Goal: Task Accomplishment & Management: Use online tool/utility

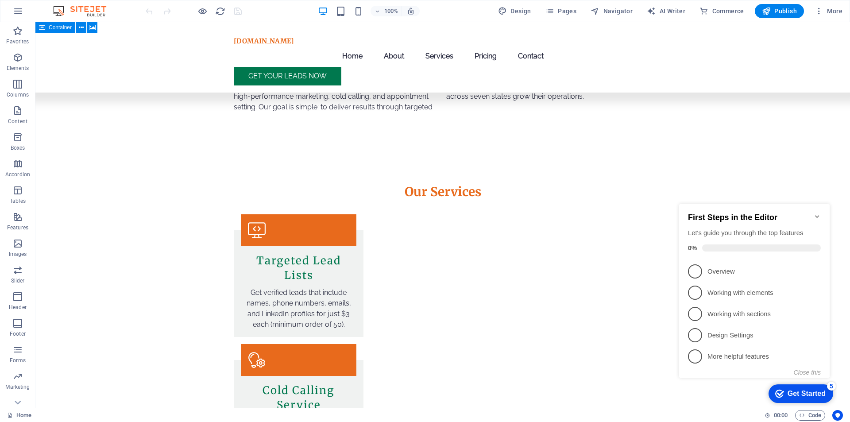
scroll to position [506, 0]
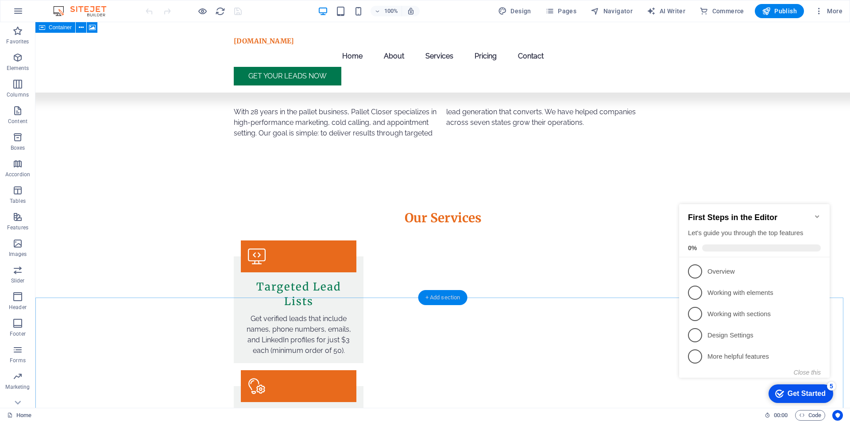
click at [440, 301] on div "+ Add section" at bounding box center [442, 297] width 49 height 15
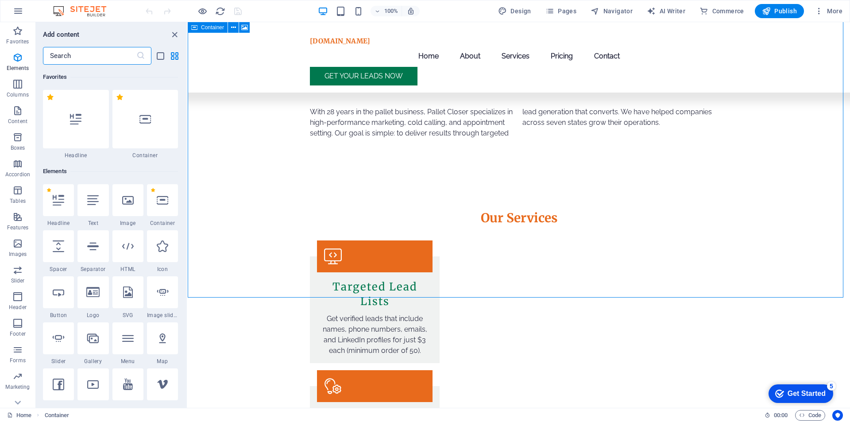
scroll to position [1549, 0]
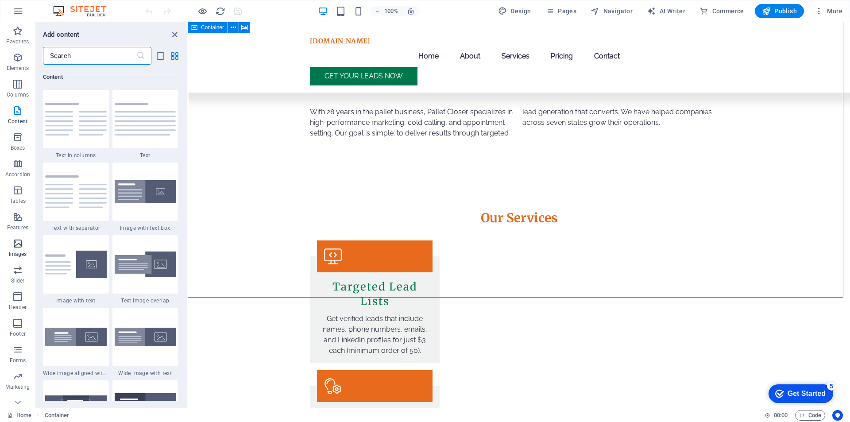
click at [23, 245] on icon "button" at bounding box center [17, 243] width 11 height 11
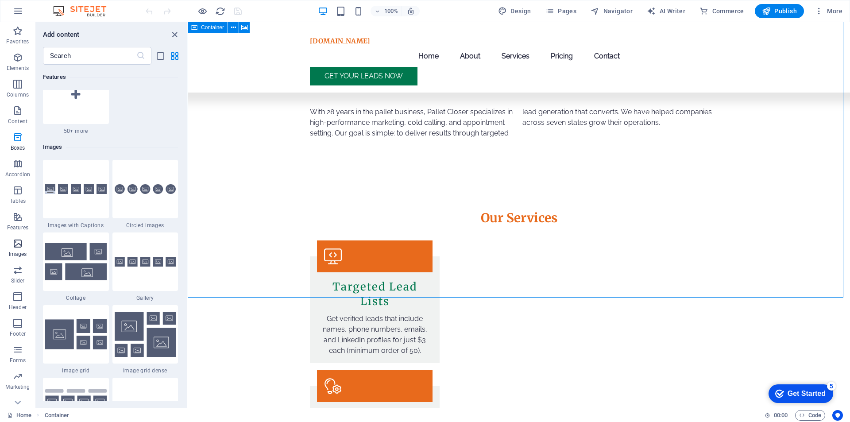
scroll to position [4488, 0]
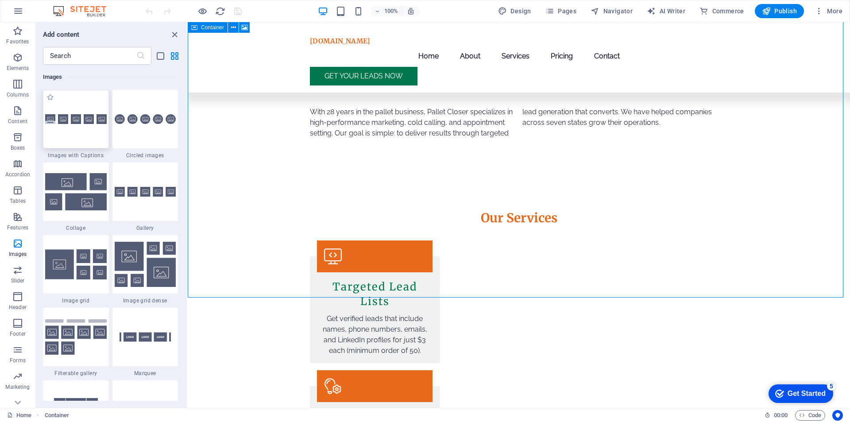
click at [83, 120] on img at bounding box center [76, 119] width 62 height 10
click at [188, 262] on div "Drag here to replace the existing content. Press “Ctrl” if you want to create a…" at bounding box center [519, 215] width 662 height 386
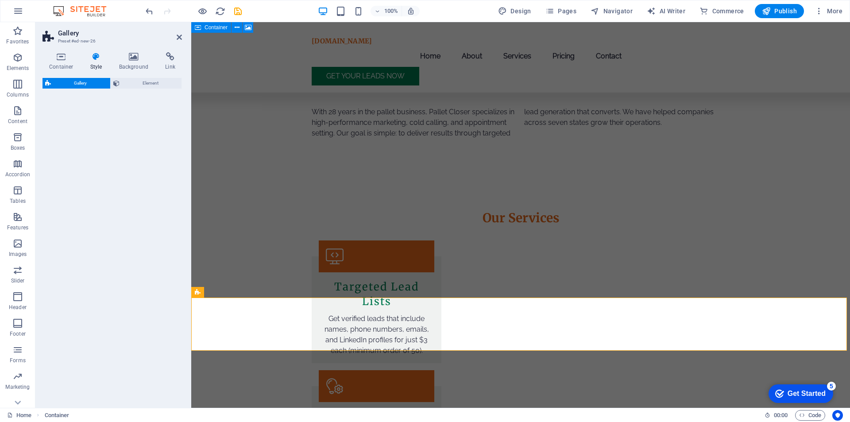
select select "rem"
select select "preset-gallery-v3-captions"
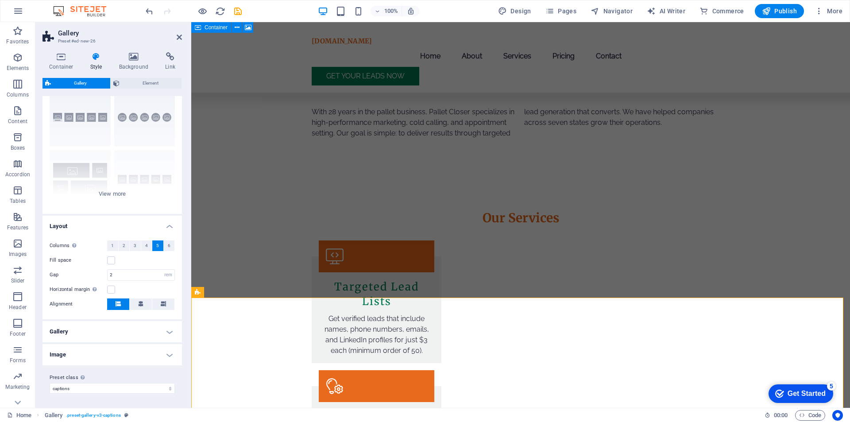
scroll to position [0, 0]
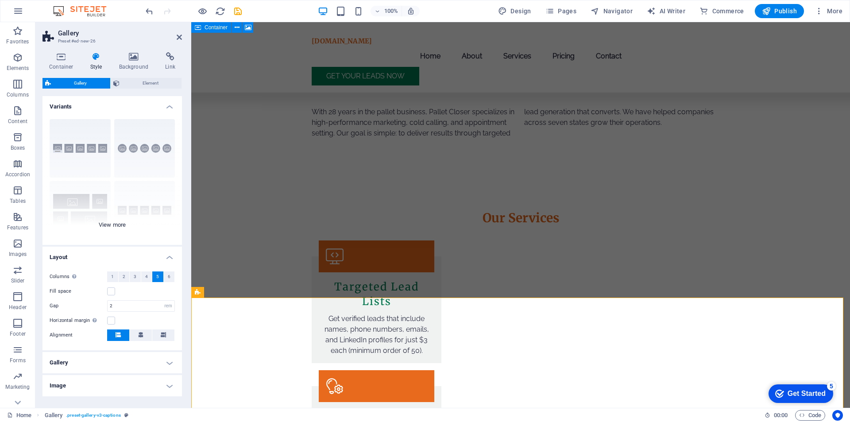
click at [115, 222] on div "Captions Circle Collage Default Grid Grid shifted" at bounding box center [111, 178] width 139 height 133
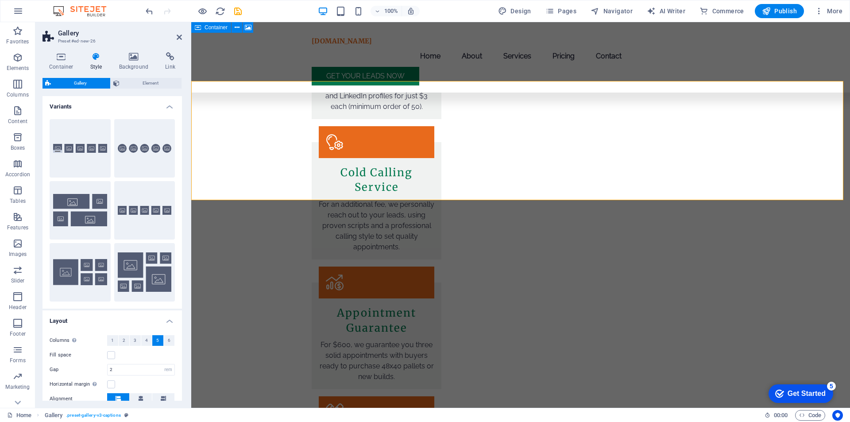
scroll to position [717, 0]
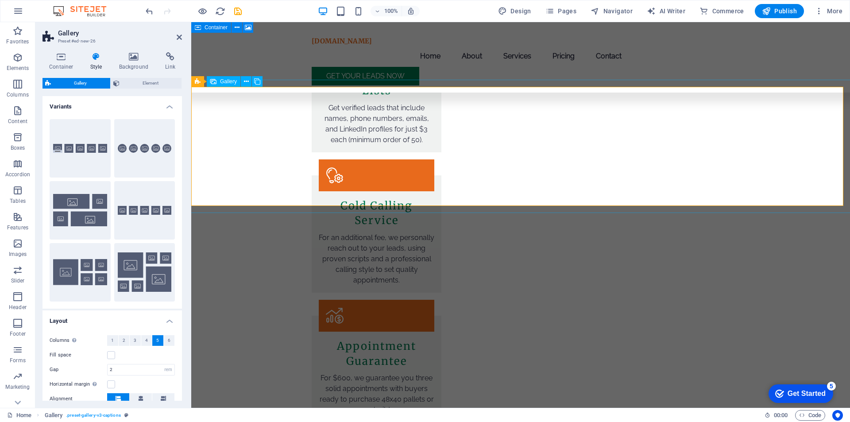
click at [223, 82] on span "Gallery" at bounding box center [228, 81] width 17 height 5
select select "4"
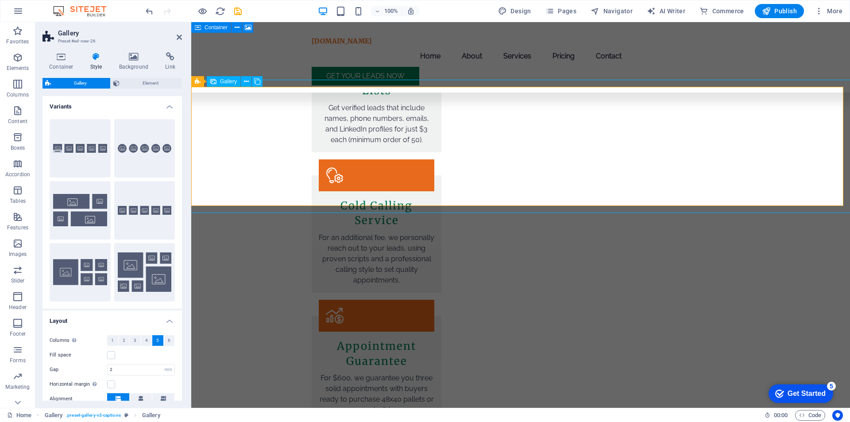
select select "px"
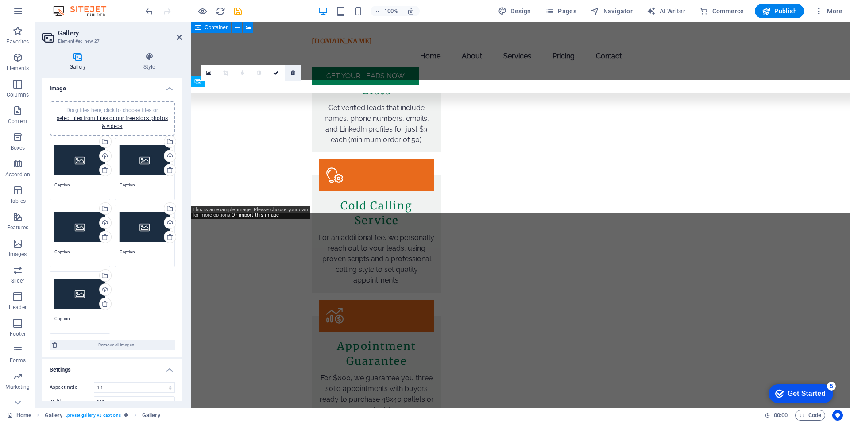
click at [294, 73] on icon at bounding box center [293, 72] width 4 height 5
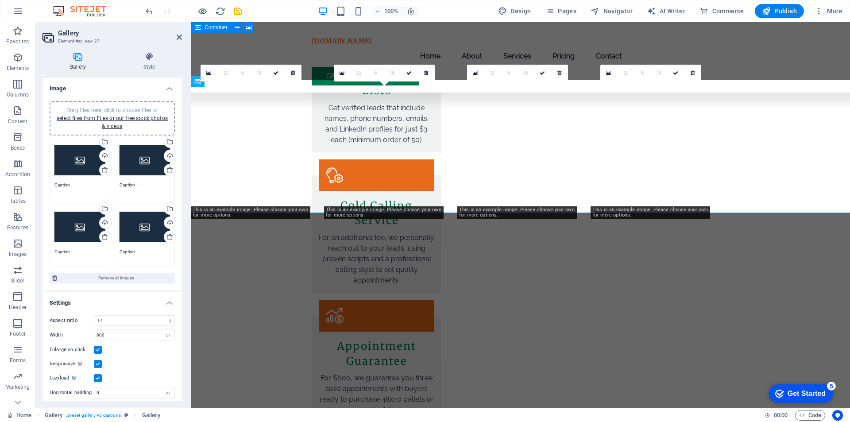
click at [294, 73] on icon at bounding box center [293, 72] width 4 height 5
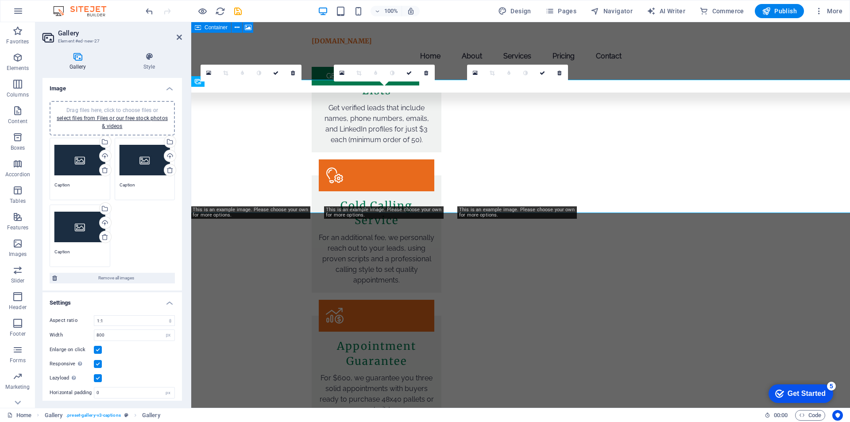
click at [294, 73] on icon at bounding box center [293, 72] width 4 height 5
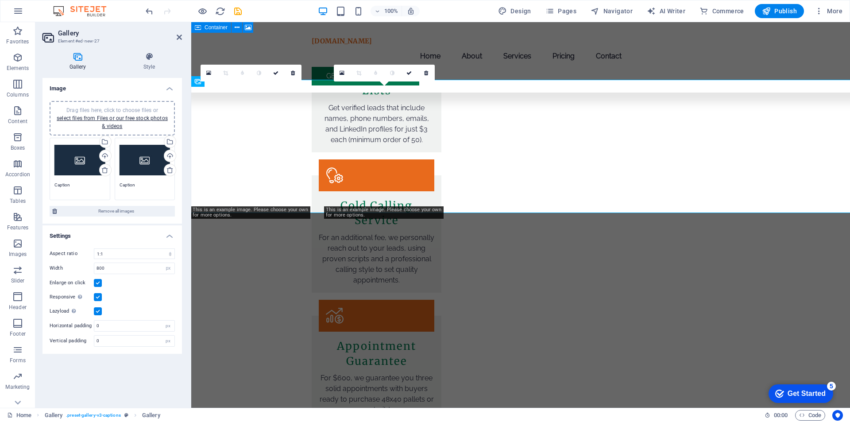
click at [294, 73] on icon at bounding box center [293, 72] width 4 height 5
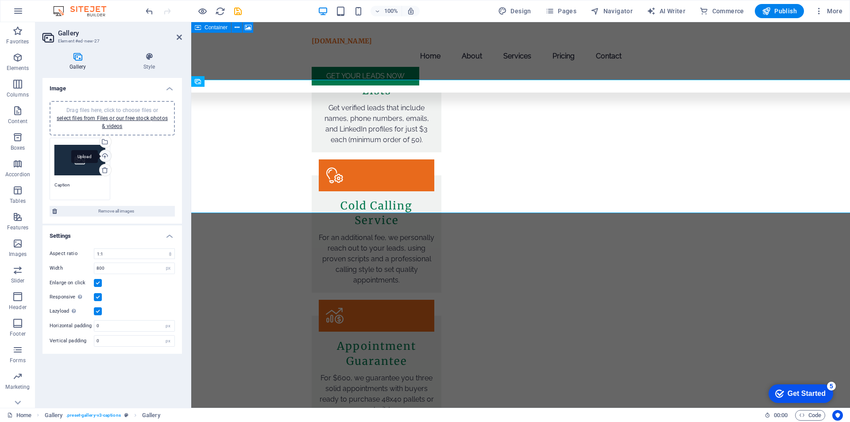
click at [107, 154] on div "Upload" at bounding box center [104, 156] width 13 height 13
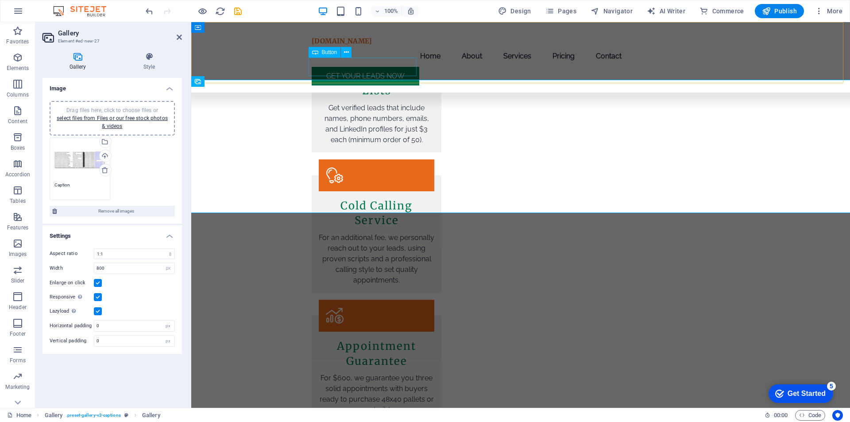
click at [317, 71] on div "Get Your Leads Now" at bounding box center [521, 76] width 418 height 19
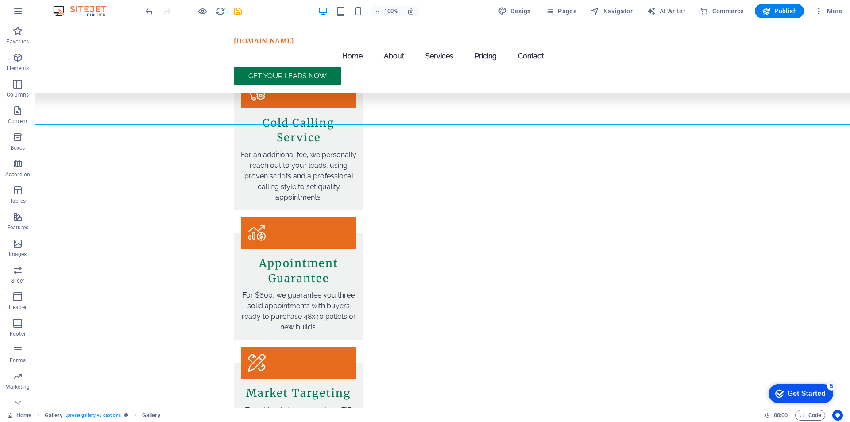
scroll to position [836, 0]
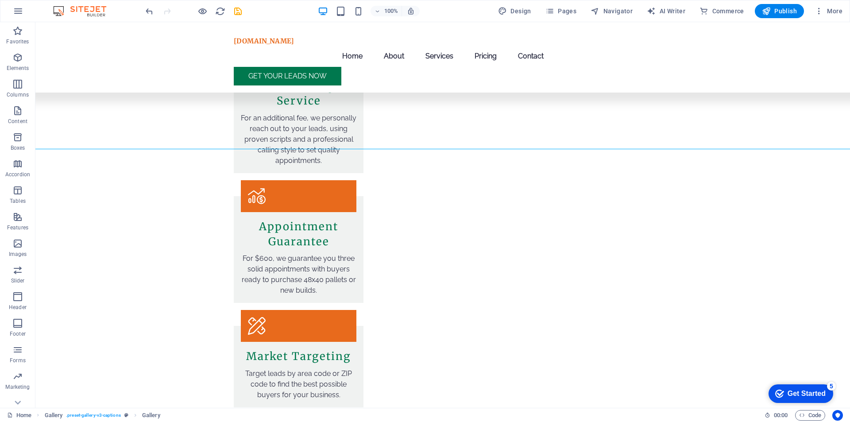
scroll to position [593, 0]
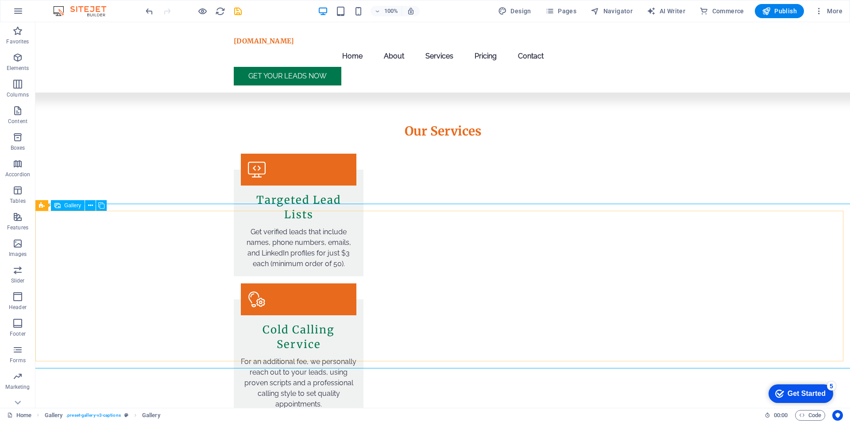
click at [74, 206] on span "Gallery" at bounding box center [72, 205] width 17 height 5
select select "4"
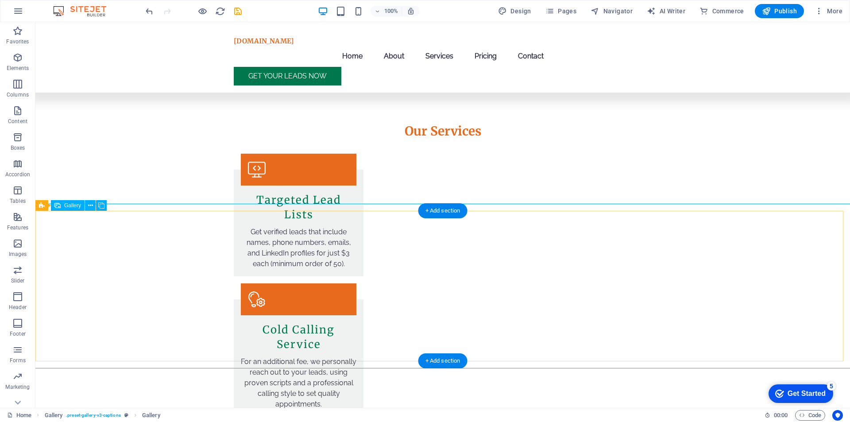
select select "px"
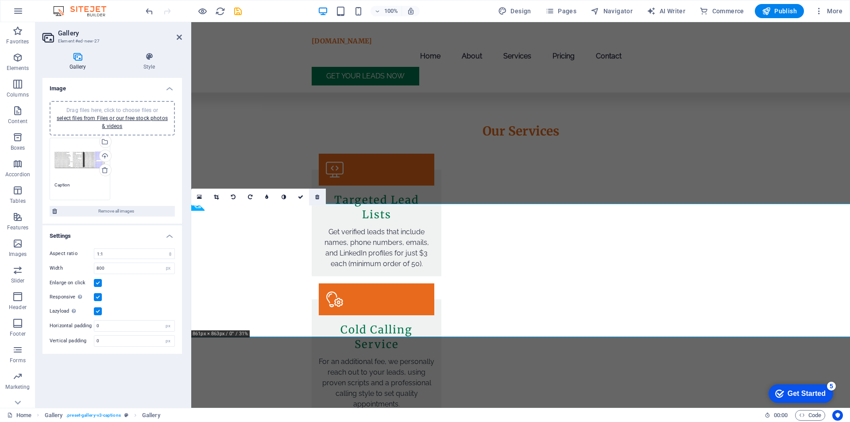
click at [319, 193] on link at bounding box center [317, 197] width 17 height 17
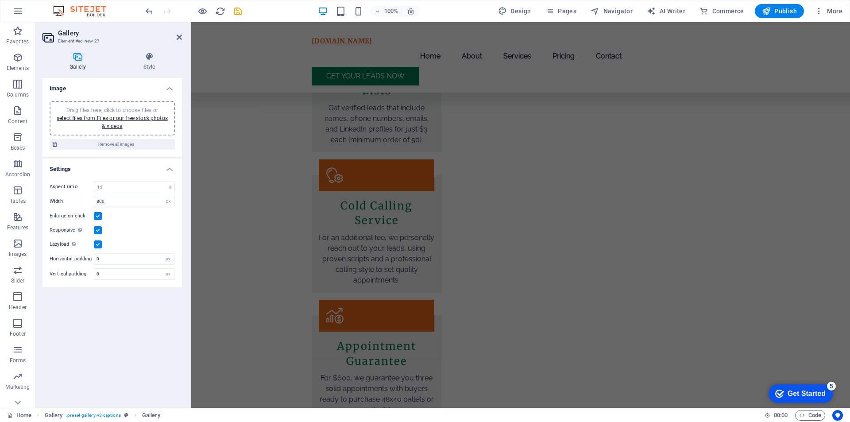
scroll to position [696, 0]
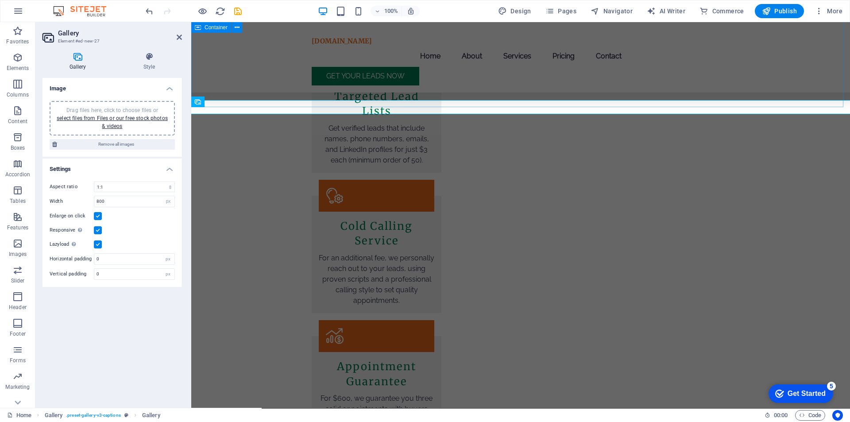
click at [450, 105] on div "Our Services Targeted Lead Lists Get verified leads that include names, phone n…" at bounding box center [520, 413] width 659 height 858
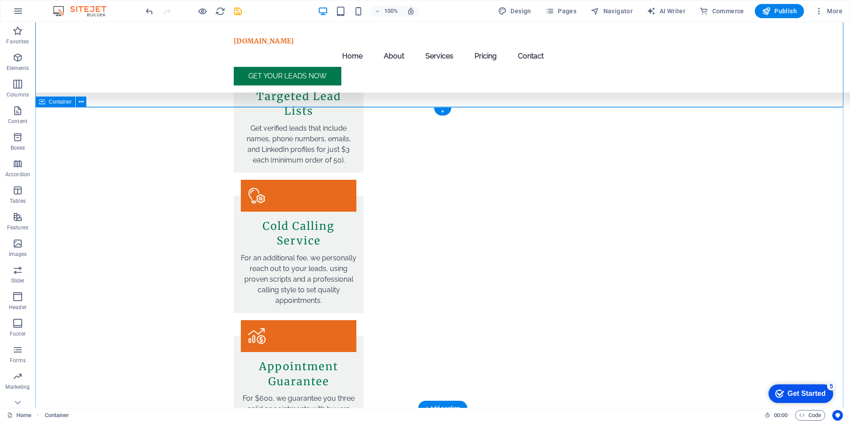
click at [343, 95] on div "Our Services Targeted Lead Lists Get verified leads that include names, phone n…" at bounding box center [442, 413] width 814 height 858
click at [437, 110] on div "+" at bounding box center [442, 112] width 17 height 8
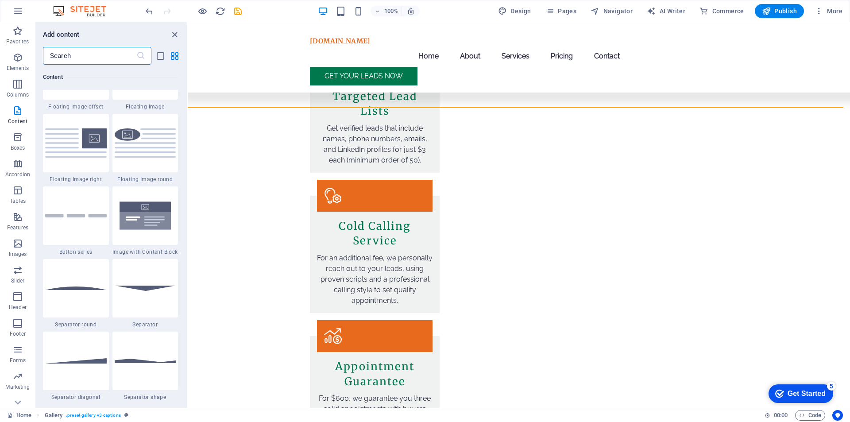
scroll to position [1925, 0]
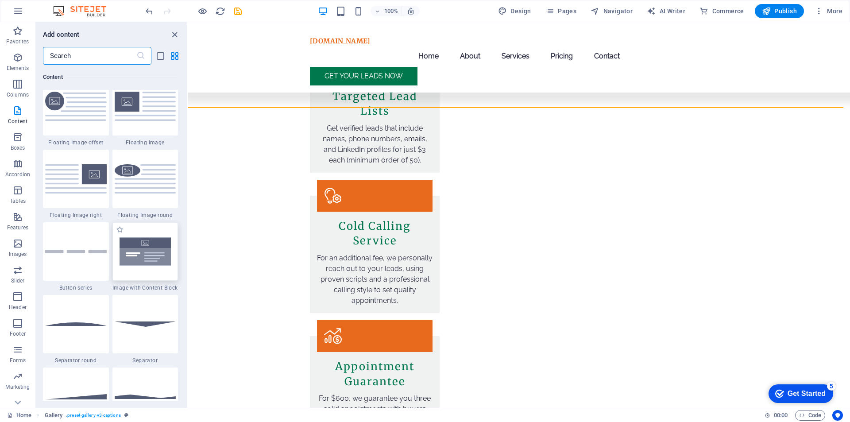
click at [151, 253] on img at bounding box center [146, 251] width 62 height 41
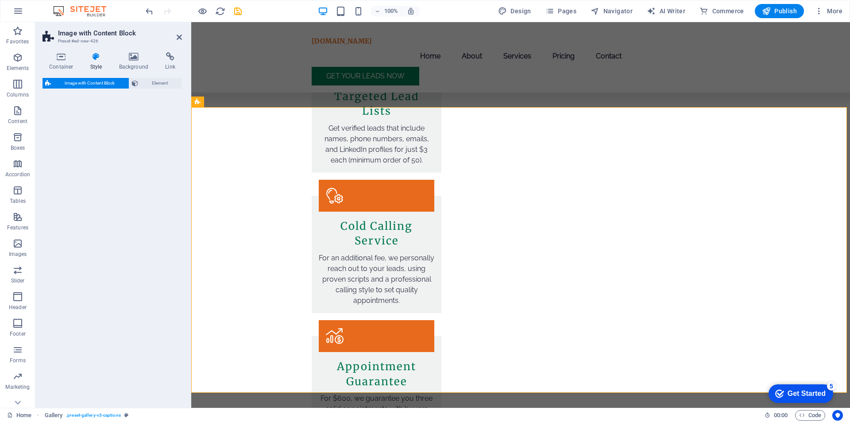
select select "rem"
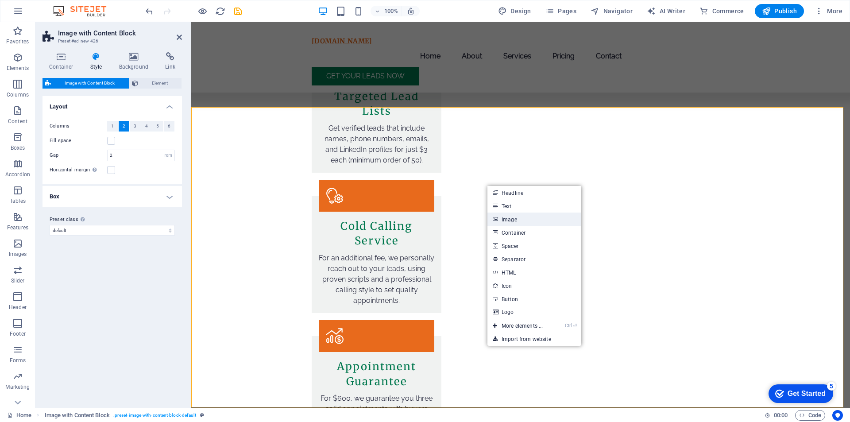
click at [519, 224] on link "Image" at bounding box center [534, 218] width 94 height 13
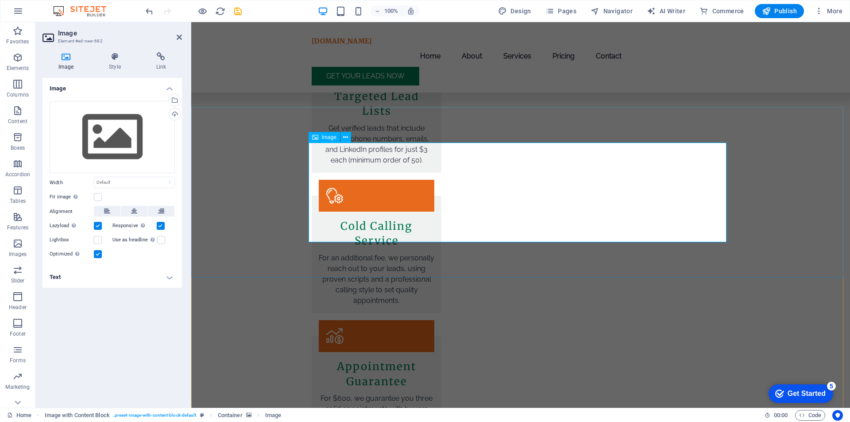
click at [329, 139] on span "Image" at bounding box center [329, 137] width 15 height 5
click at [175, 114] on div "Upload" at bounding box center [173, 114] width 13 height 13
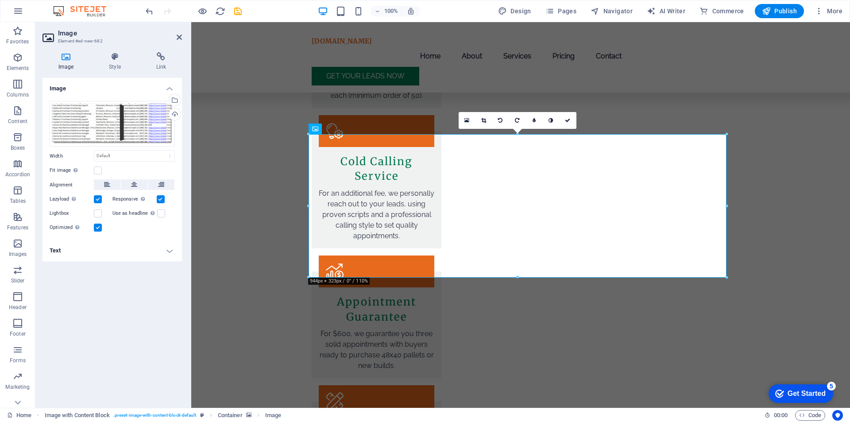
scroll to position [691, 0]
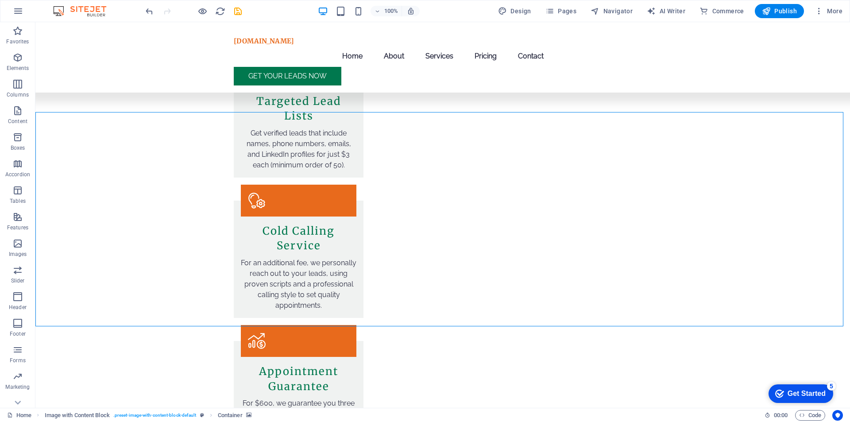
select select "px"
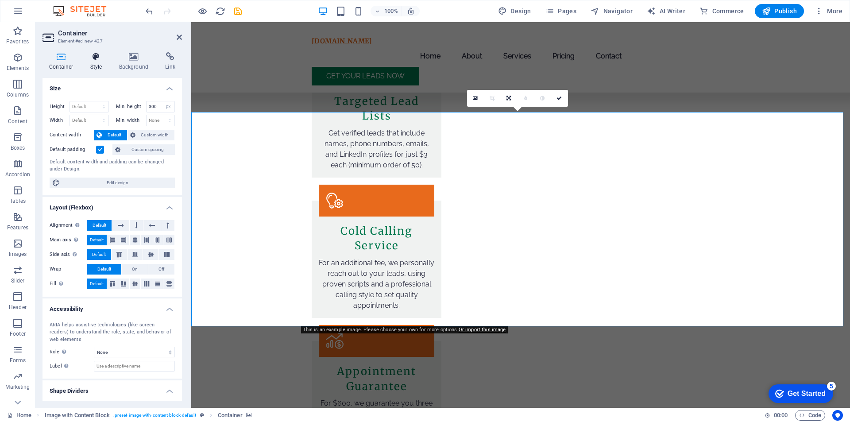
click at [96, 57] on icon at bounding box center [96, 56] width 25 height 9
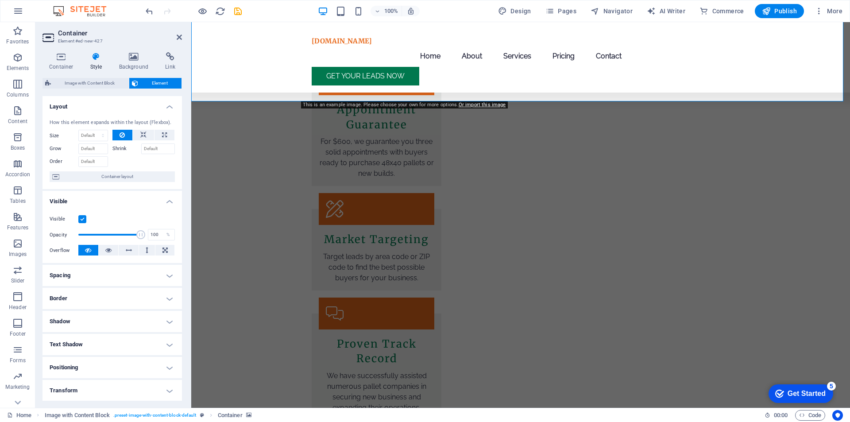
scroll to position [900, 0]
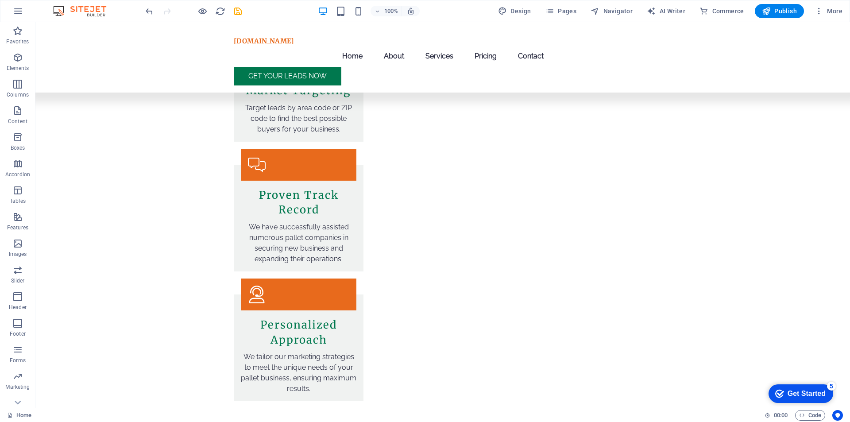
scroll to position [1162, 0]
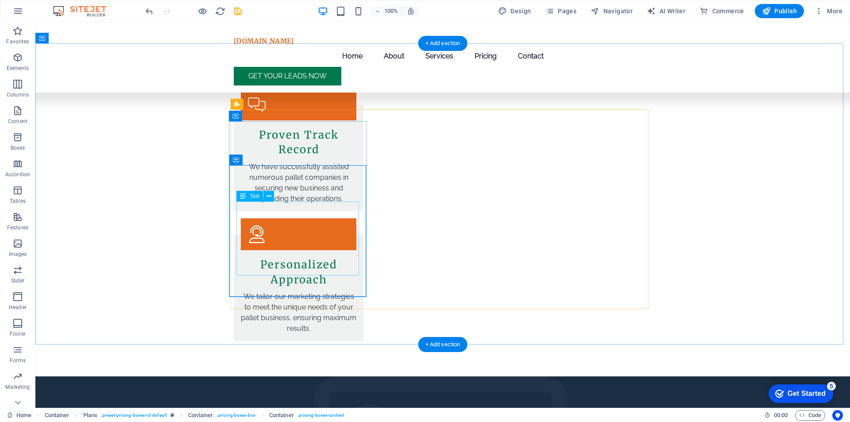
drag, startPoint x: 346, startPoint y: 268, endPoint x: 189, endPoint y: 267, distance: 156.7
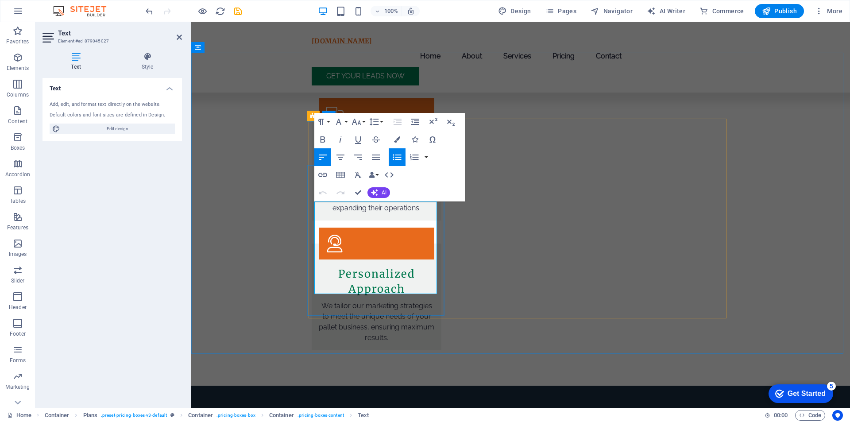
drag, startPoint x: 429, startPoint y: 227, endPoint x: 374, endPoint y: 227, distance: 54.4
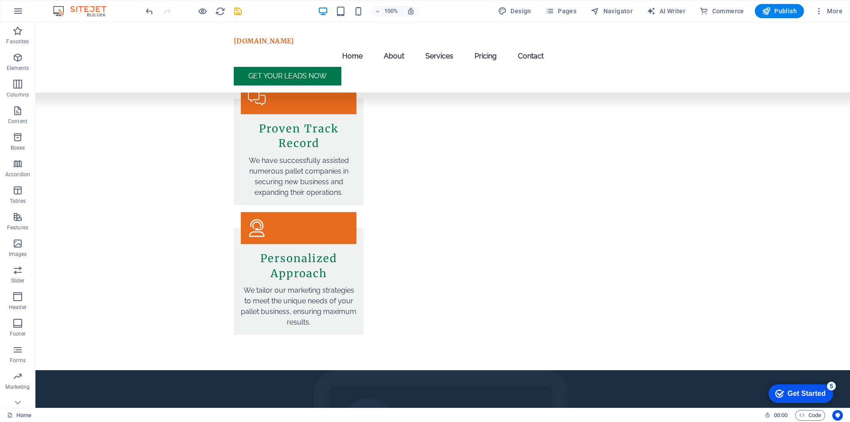
scroll to position [1172, 0]
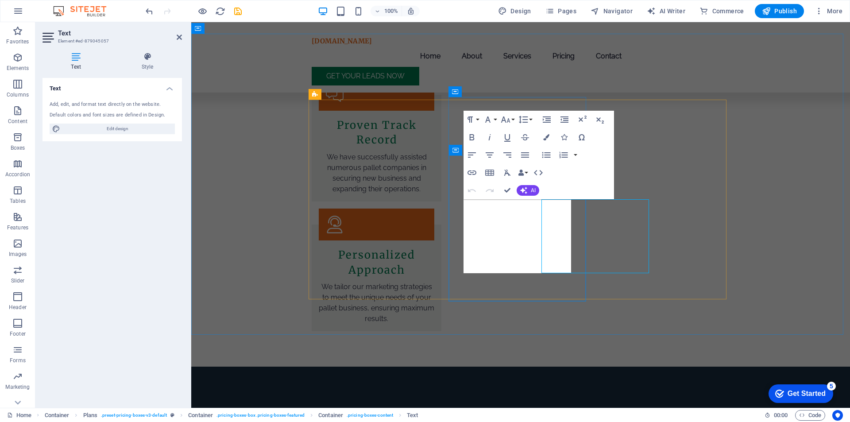
drag, startPoint x: 559, startPoint y: 266, endPoint x: 465, endPoint y: 263, distance: 93.9
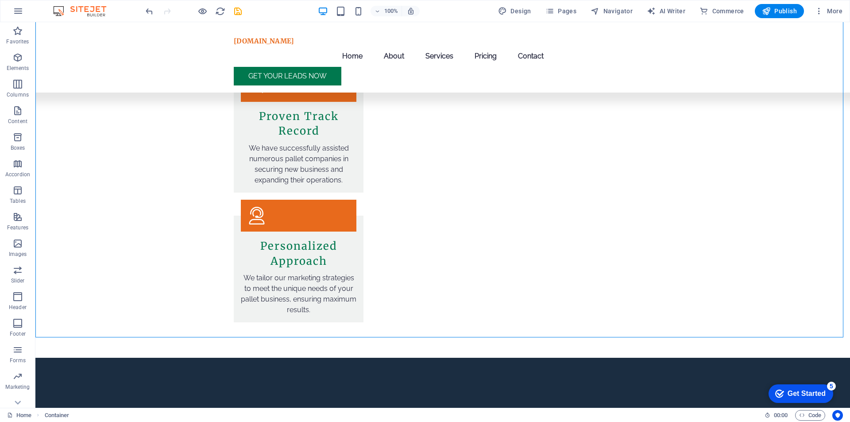
scroll to position [1187, 0]
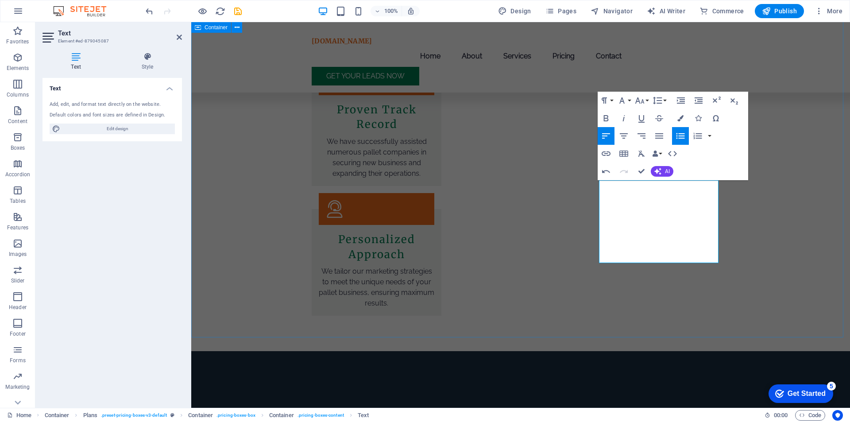
drag, startPoint x: 803, startPoint y: 194, endPoint x: 958, endPoint y: 193, distance: 155.8
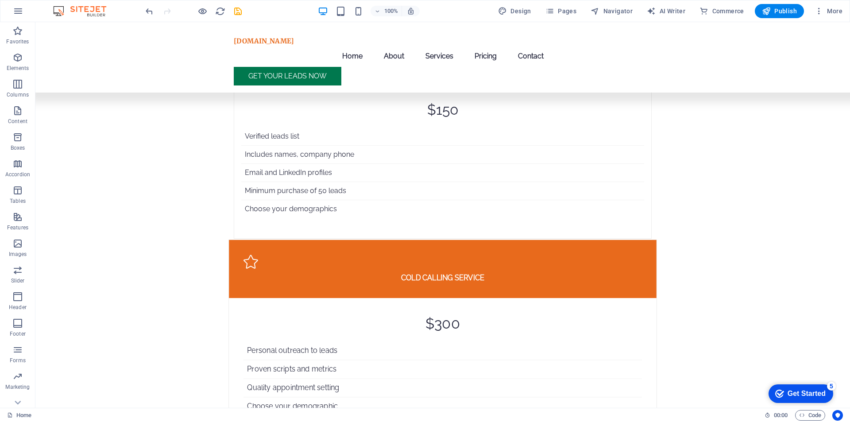
scroll to position [2422, 0]
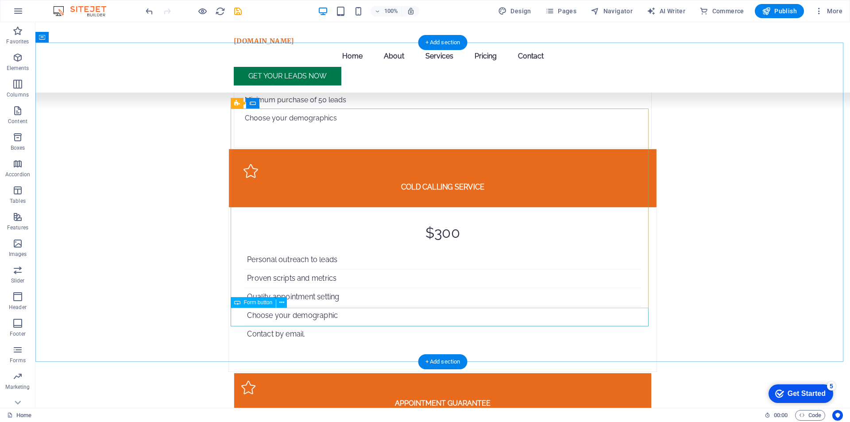
click at [266, 300] on span "Form button" at bounding box center [258, 302] width 29 height 5
click at [265, 304] on span "Form button" at bounding box center [258, 302] width 29 height 5
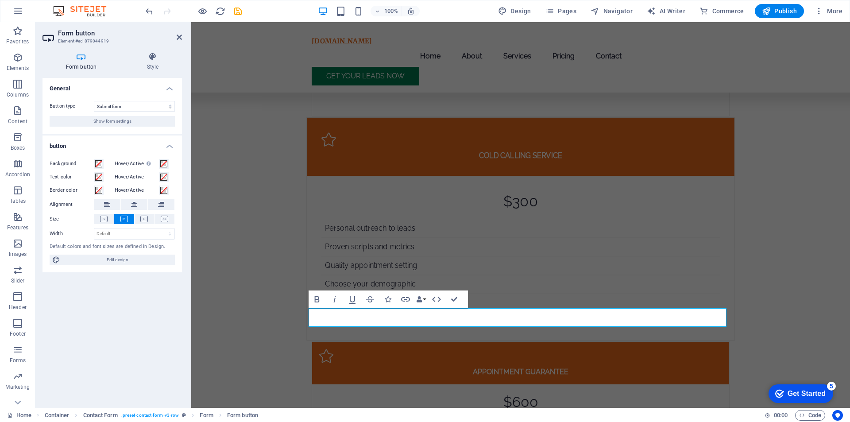
scroll to position [2418, 0]
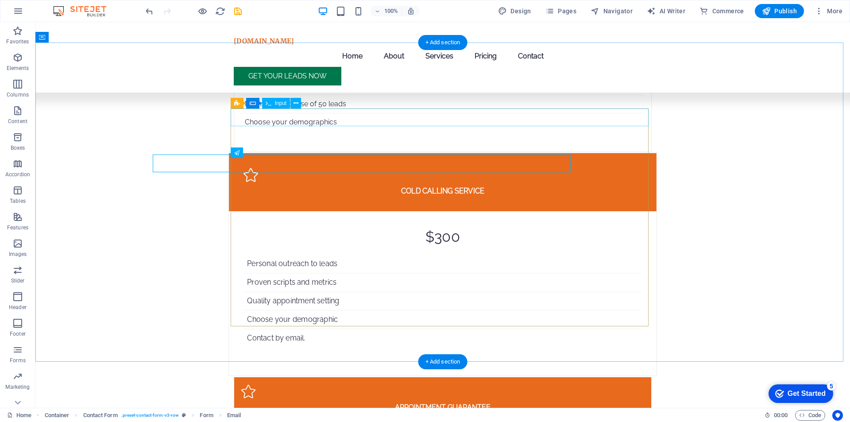
scroll to position [2422, 0]
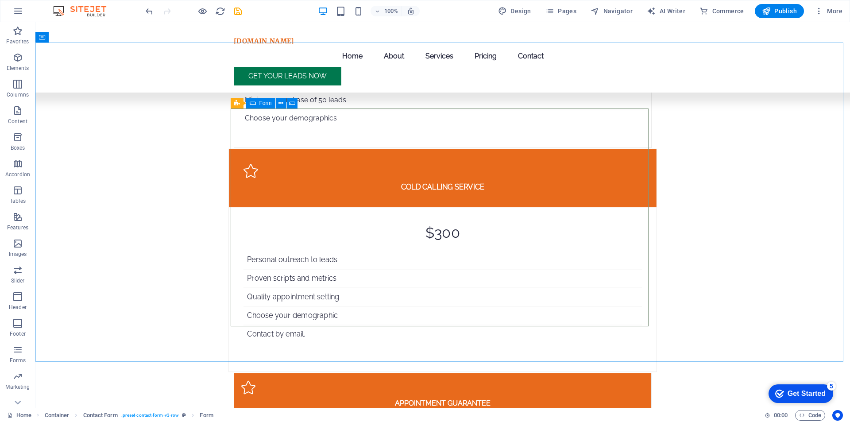
click at [257, 104] on div "Form" at bounding box center [260, 103] width 29 height 11
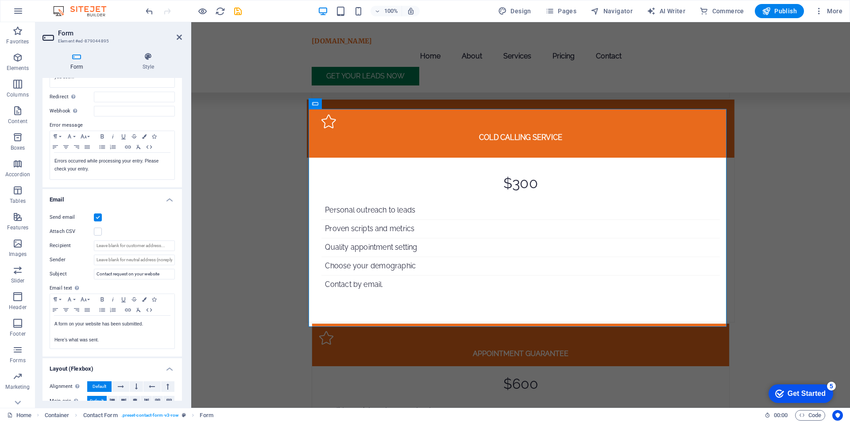
scroll to position [118, 0]
click at [132, 242] on input "Recipient" at bounding box center [134, 243] width 81 height 11
type input "t"
type input "[EMAIL_ADDRESS][DOMAIN_NAME]"
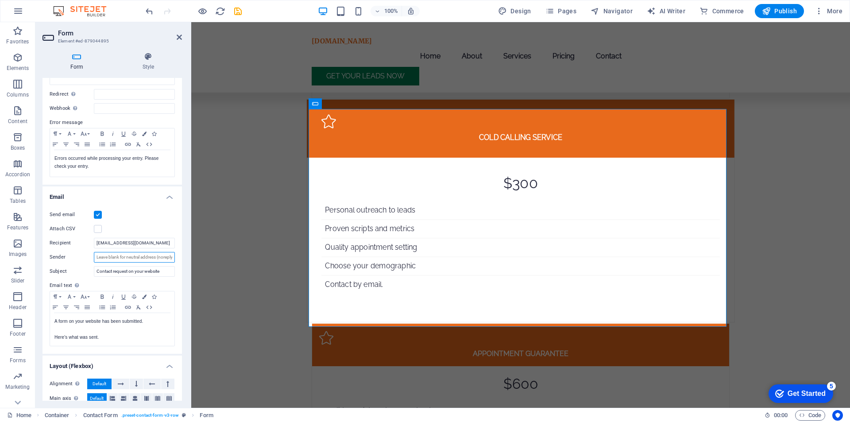
scroll to position [173, 0]
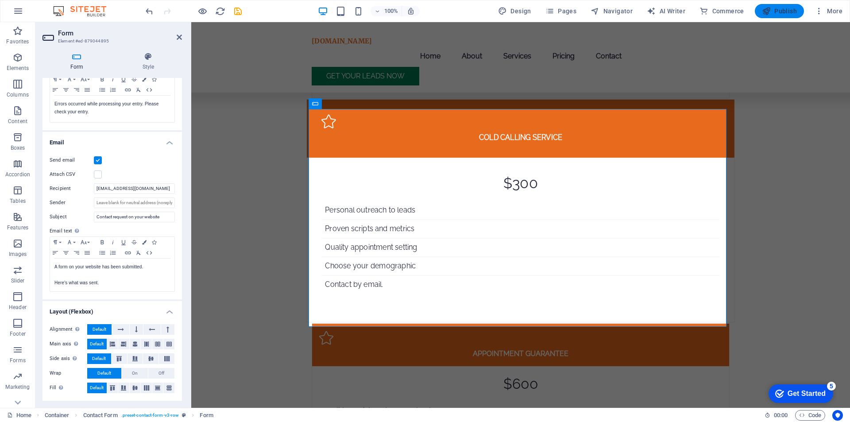
click at [787, 8] on span "Publish" at bounding box center [779, 11] width 35 height 9
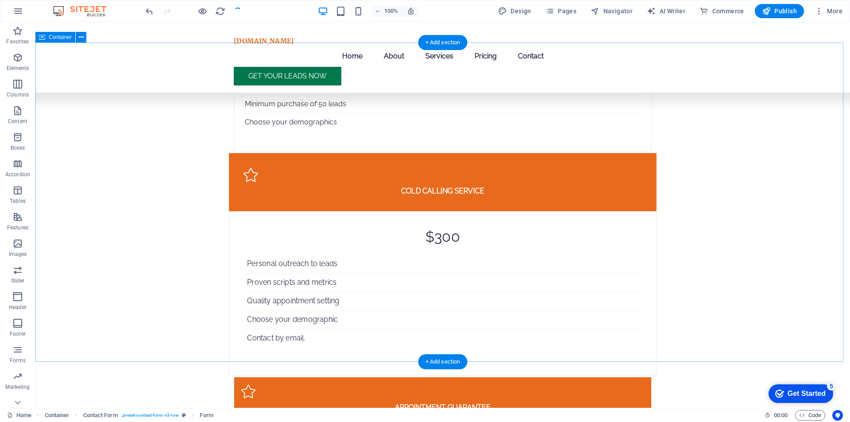
scroll to position [2422, 0]
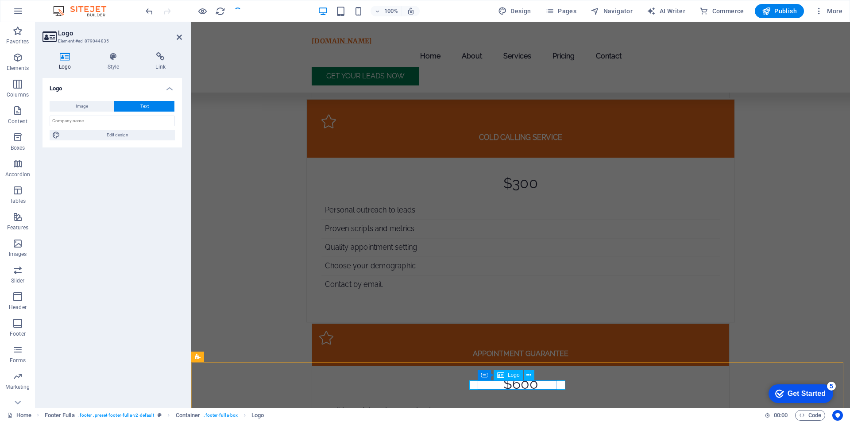
click at [89, 124] on input "text" at bounding box center [112, 121] width 125 height 11
